Goal: Task Accomplishment & Management: Manage account settings

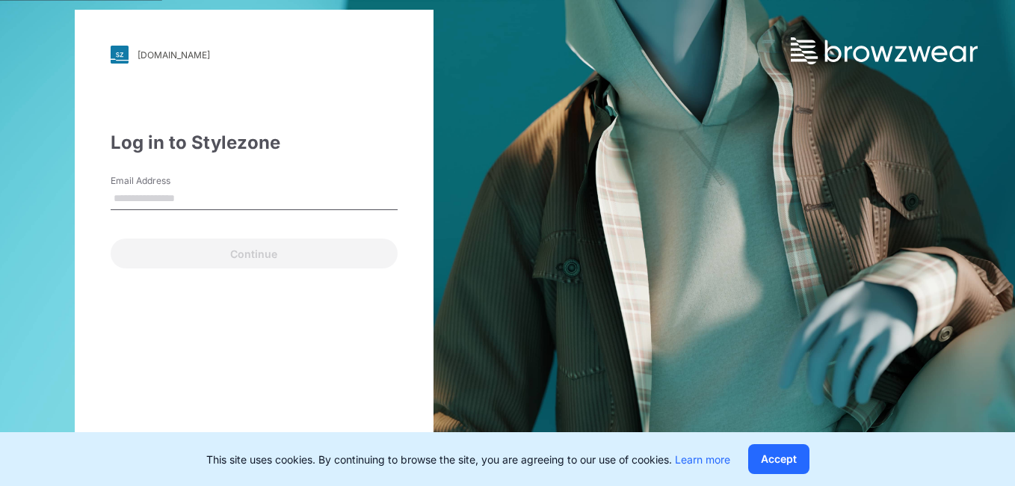
click at [201, 196] on input "Email Address" at bounding box center [254, 199] width 287 height 22
type input "**********"
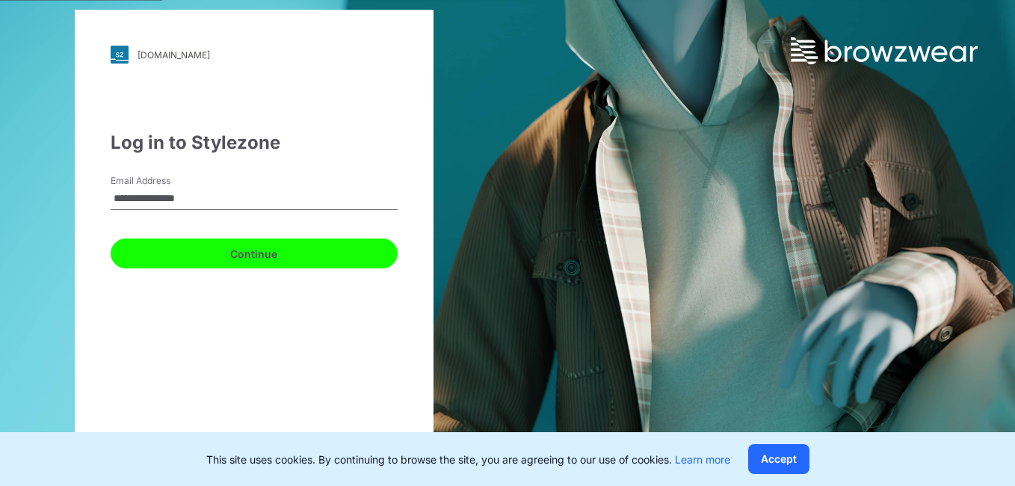
click at [244, 250] on button "Continue" at bounding box center [254, 253] width 287 height 30
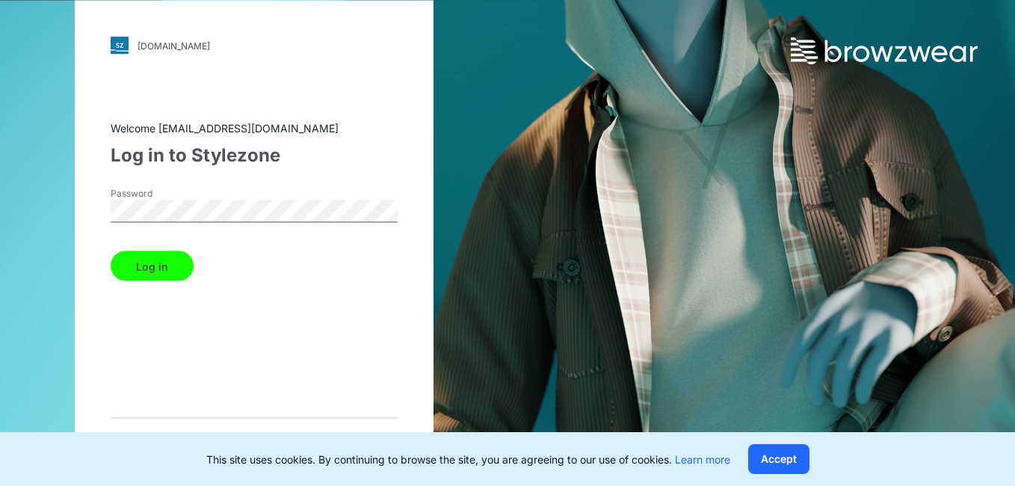
click at [90, 209] on div "pic.stylezone.com Loading... Welcome lakshans@star.lk Log in to Stylezone Passw…" at bounding box center [254, 243] width 359 height 485
click at [129, 268] on button "Log in" at bounding box center [152, 266] width 83 height 30
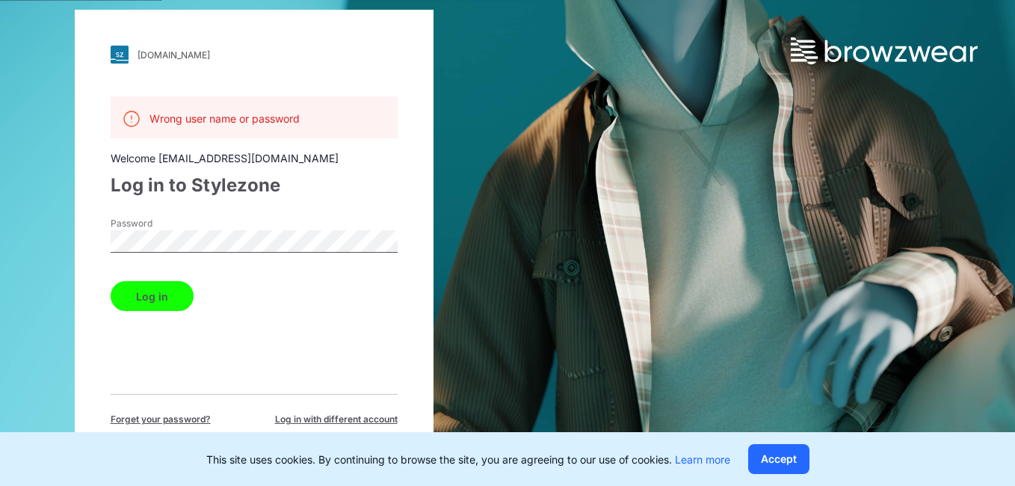
click at [64, 244] on div "pic.stylezone.com Loading... Wrong user name or password Welcome lakshans@star.…" at bounding box center [254, 243] width 508 height 486
click at [317, 182] on div "Log in to Stylezone" at bounding box center [254, 185] width 287 height 27
click at [186, 419] on span "Forget your password?" at bounding box center [161, 419] width 100 height 13
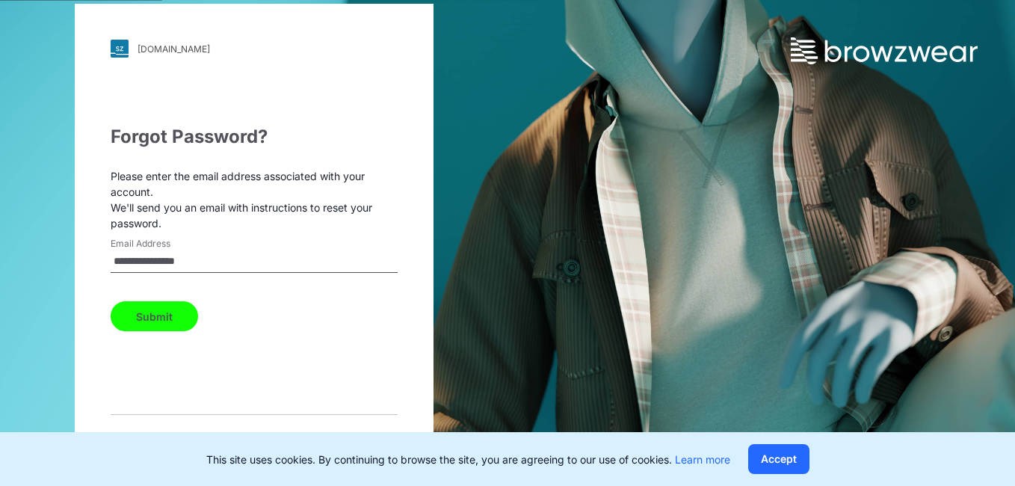
click at [158, 318] on button "Submit" at bounding box center [154, 316] width 87 height 30
